Goal: Information Seeking & Learning: Learn about a topic

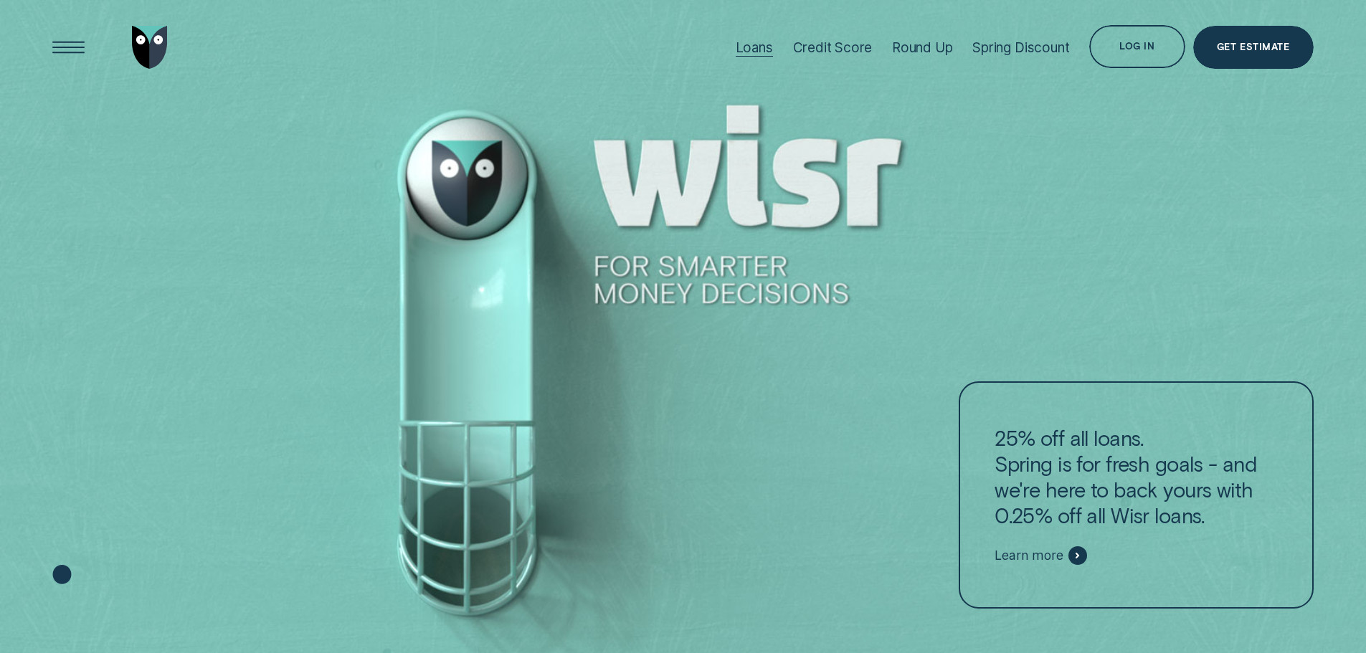
click at [758, 43] on div "Loans" at bounding box center [754, 47] width 37 height 16
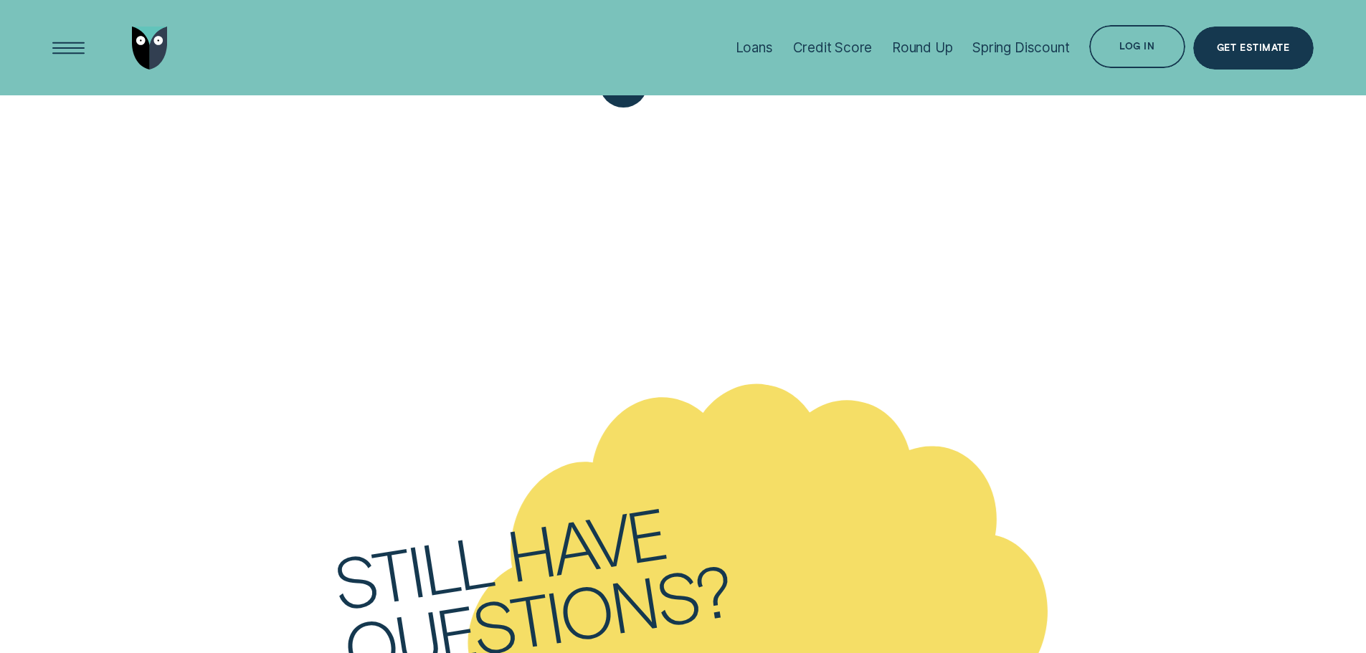
scroll to position [4804, 0]
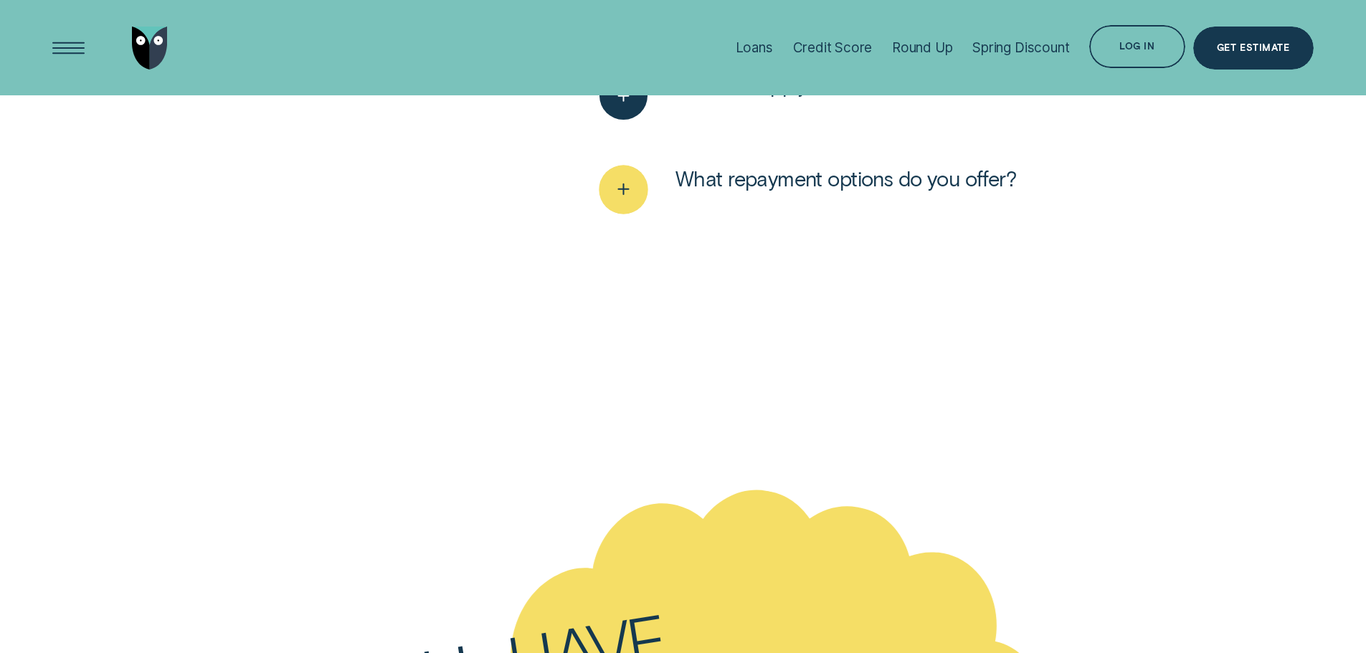
click at [709, 166] on button "What repayment options do you offer?" at bounding box center [807, 190] width 417 height 48
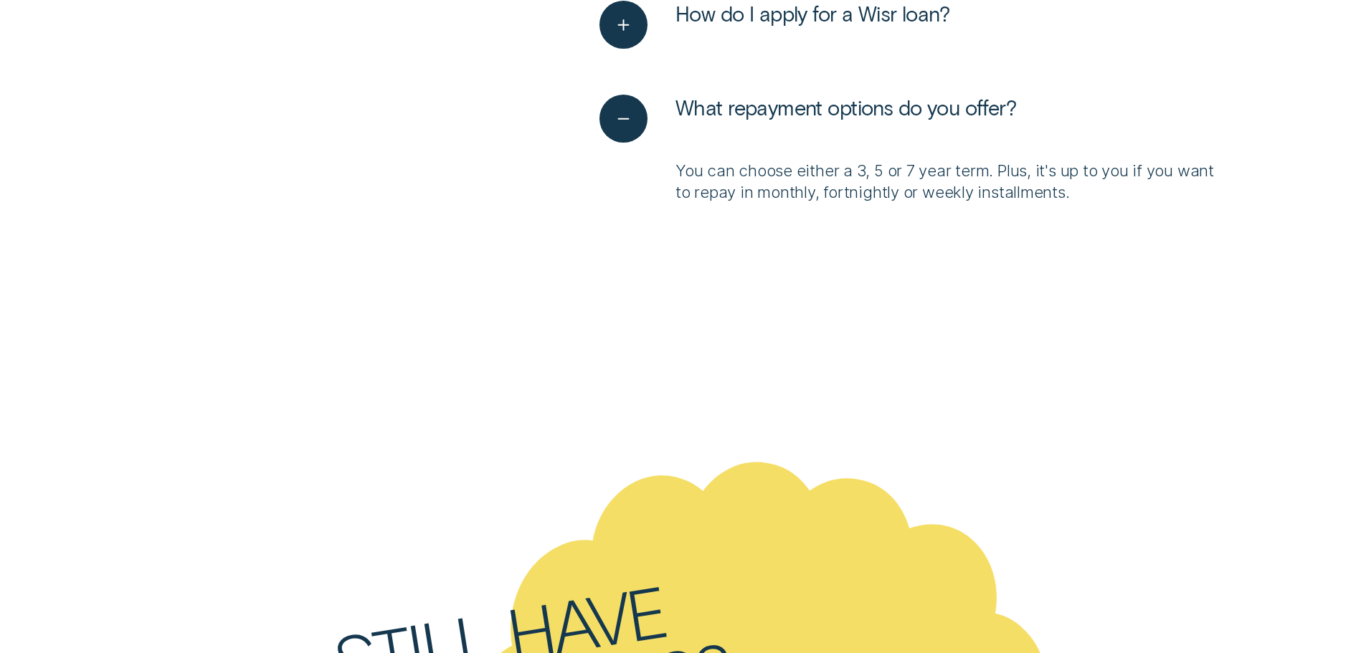
scroll to position [4875, 0]
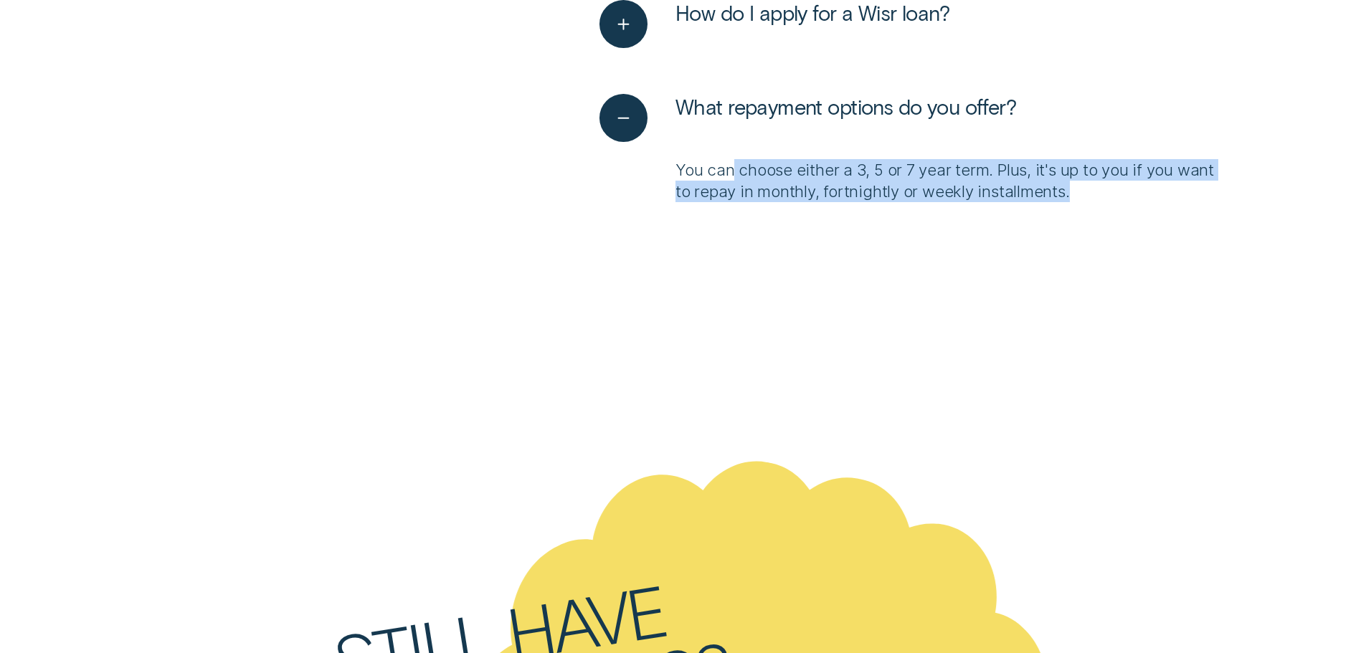
drag, startPoint x: 769, startPoint y: 105, endPoint x: 1116, endPoint y: 137, distance: 347.8
click at [1116, 137] on ul "How much can I borrow? Wisr offers loan amounts between $5,000 and $62,000 for …" at bounding box center [910, 25] width 638 height 411
drag, startPoint x: 1116, startPoint y: 137, endPoint x: 1096, endPoint y: 133, distance: 20.5
click at [1114, 137] on ul "How much can I borrow? Wisr offers loan amounts between $5,000 and $62,000 for …" at bounding box center [910, 25] width 638 height 411
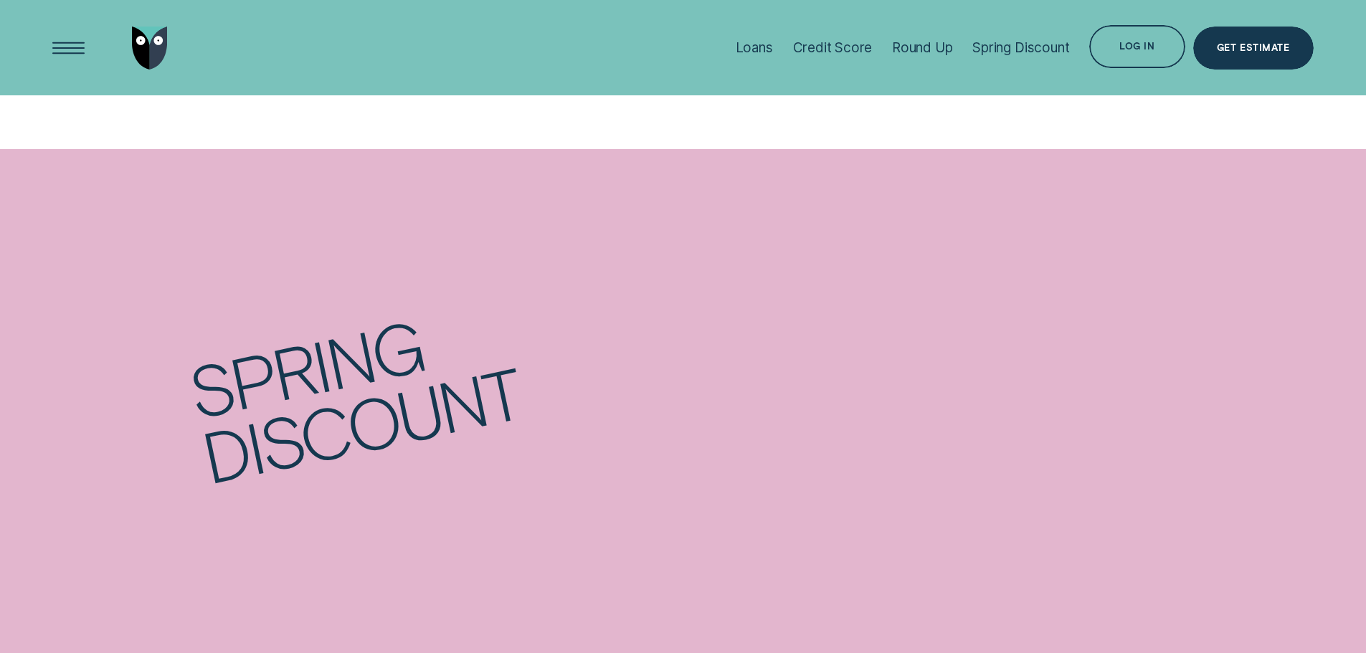
scroll to position [0, 0]
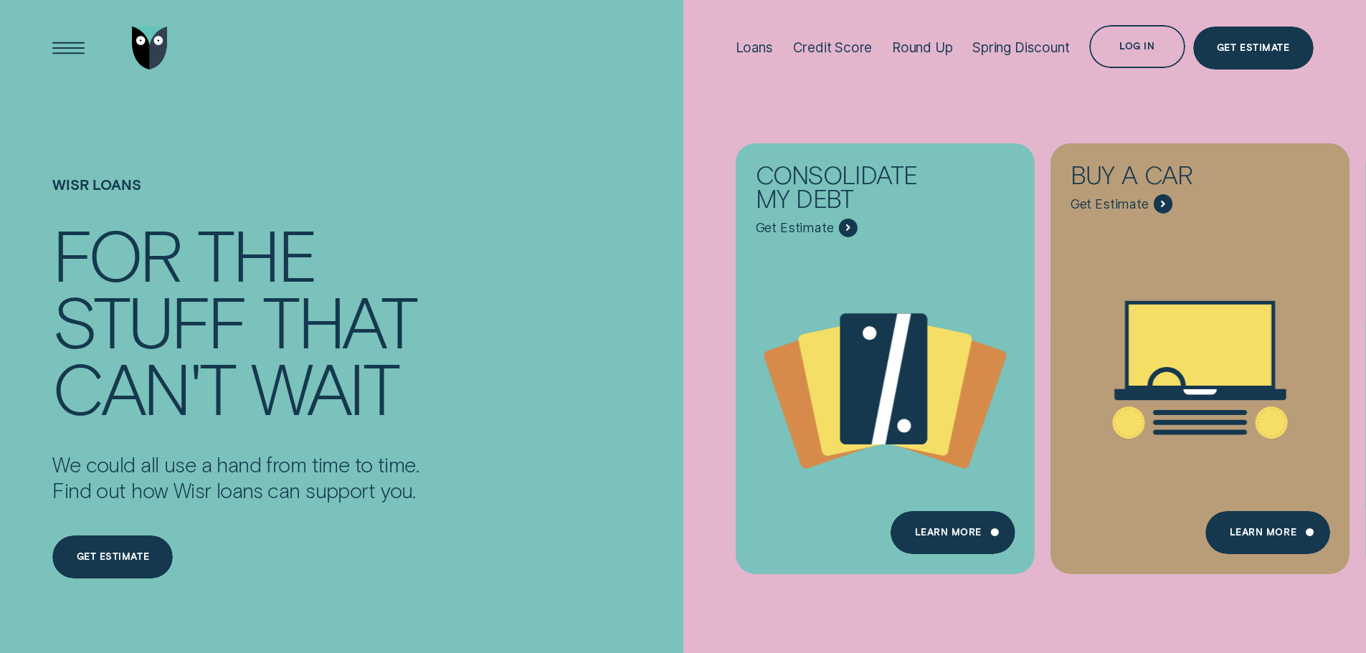
drag, startPoint x: 869, startPoint y: 482, endPoint x: 690, endPoint y: -38, distance: 549.8
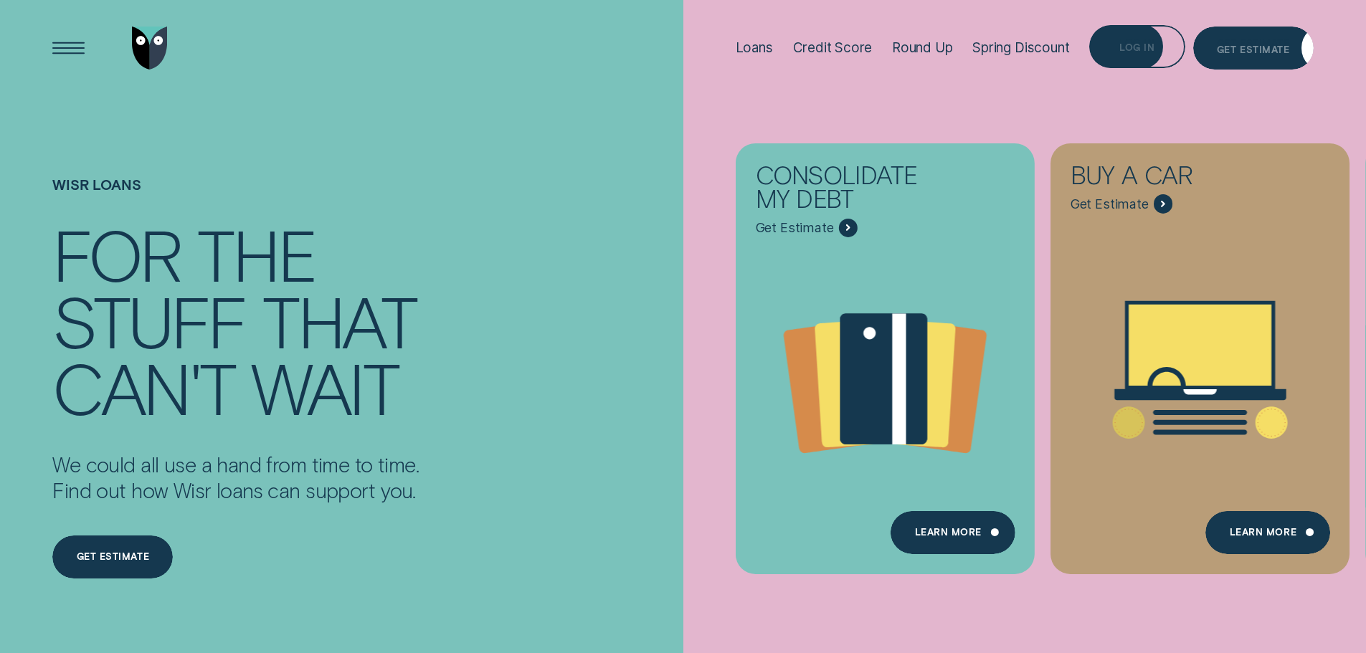
click at [1126, 47] on div "Log in" at bounding box center [1136, 48] width 35 height 9
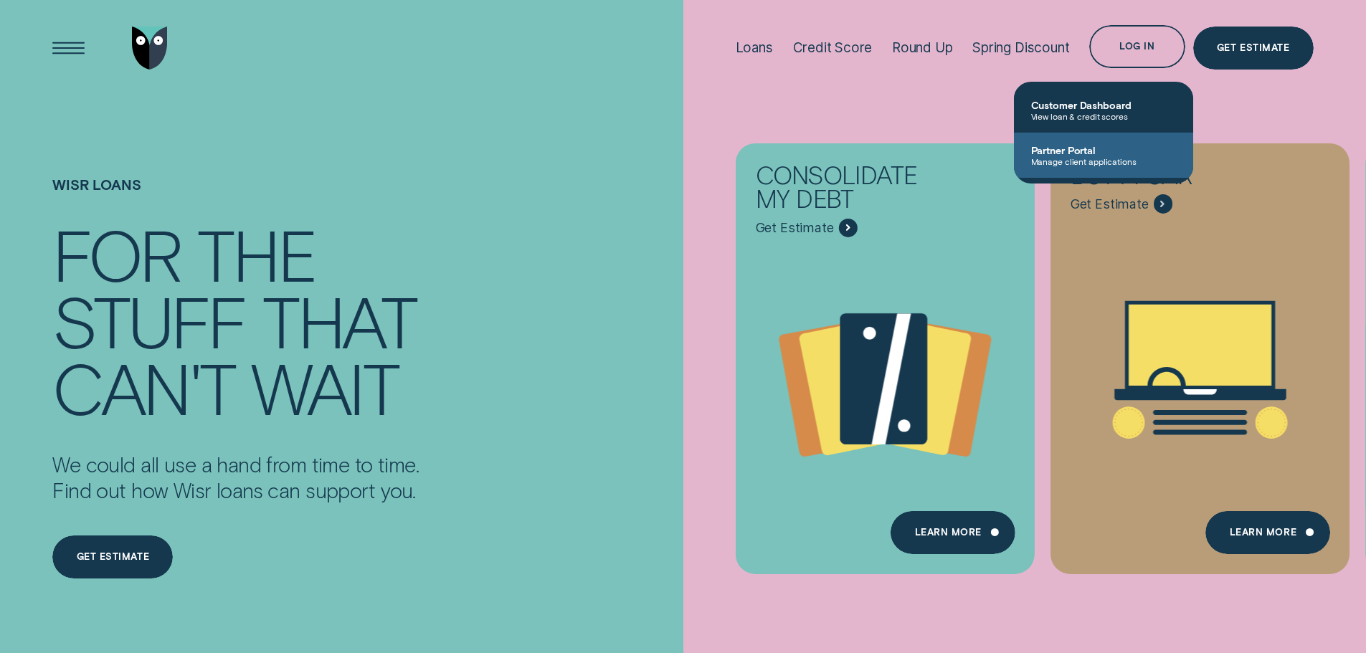
click at [1082, 158] on span "Manage client applications" at bounding box center [1103, 161] width 145 height 10
